Goal: Find specific page/section: Find specific page/section

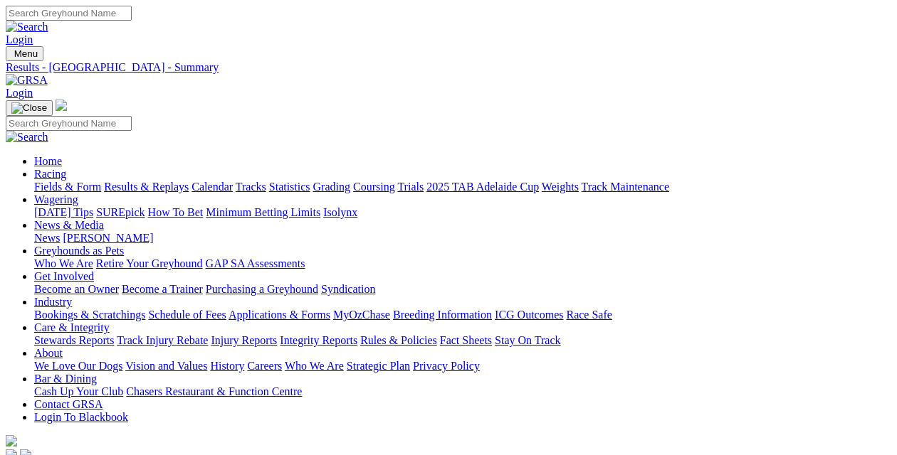
click at [42, 181] on link "Fields & Form" at bounding box center [67, 187] width 67 height 12
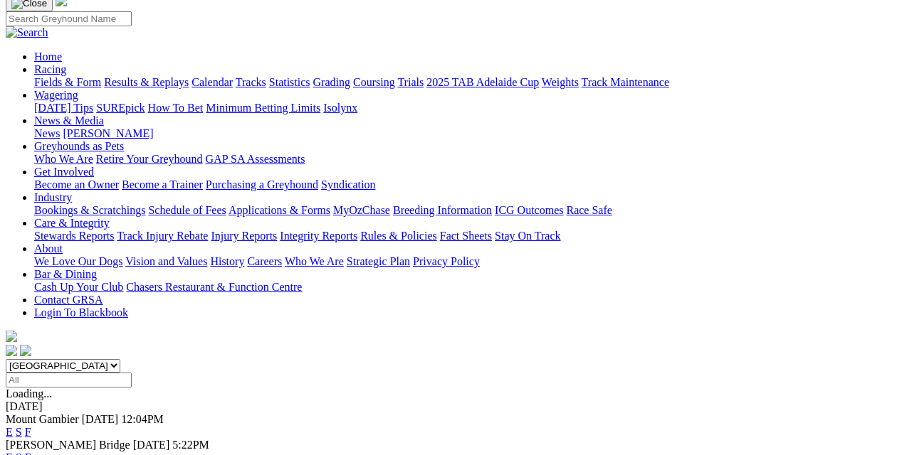
scroll to position [142, 0]
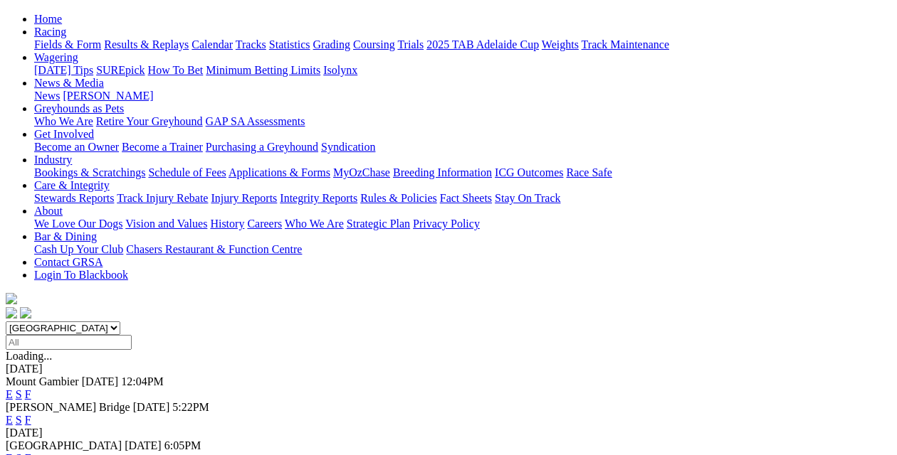
click at [31, 414] on link "F" at bounding box center [28, 420] width 6 height 12
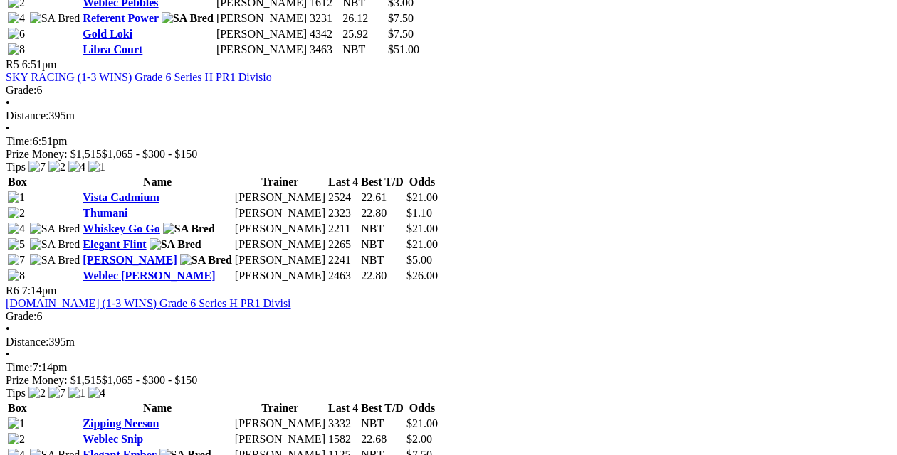
scroll to position [1495, 0]
